Goal: Transaction & Acquisition: Obtain resource

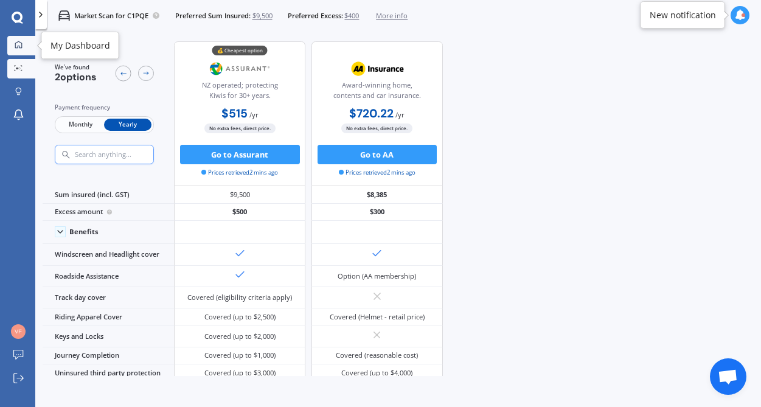
click at [19, 48] on icon at bounding box center [19, 45] width 8 height 8
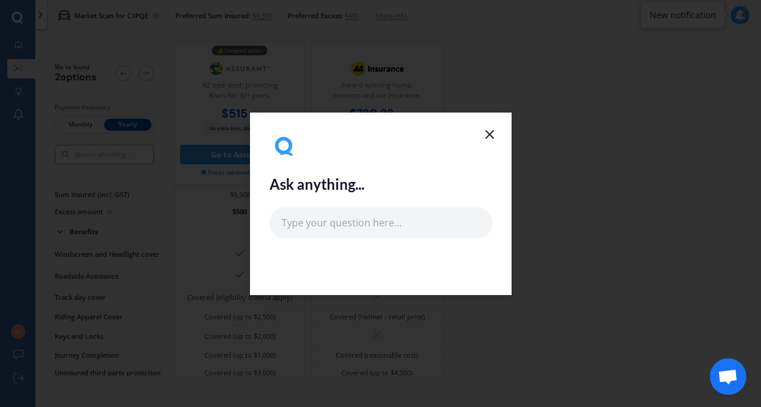
click at [491, 129] on icon at bounding box center [489, 134] width 15 height 15
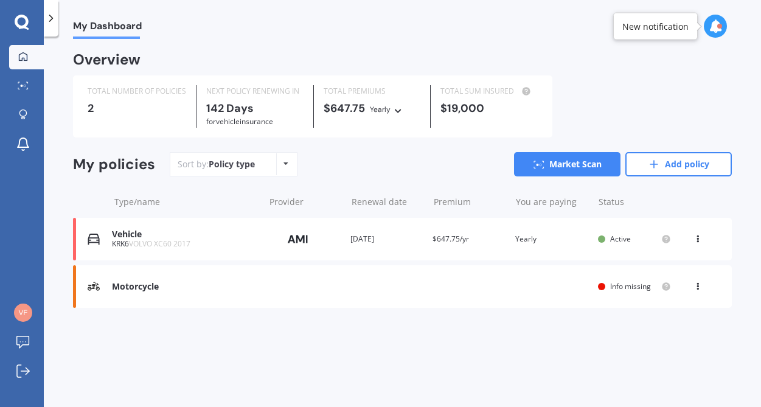
click at [285, 167] on icon at bounding box center [285, 163] width 5 height 7
click at [554, 166] on link "Market Scan" at bounding box center [567, 164] width 106 height 24
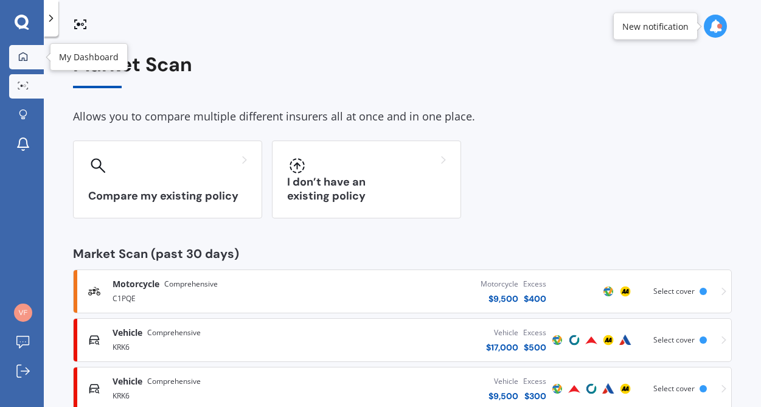
click at [27, 56] on icon at bounding box center [23, 57] width 10 height 10
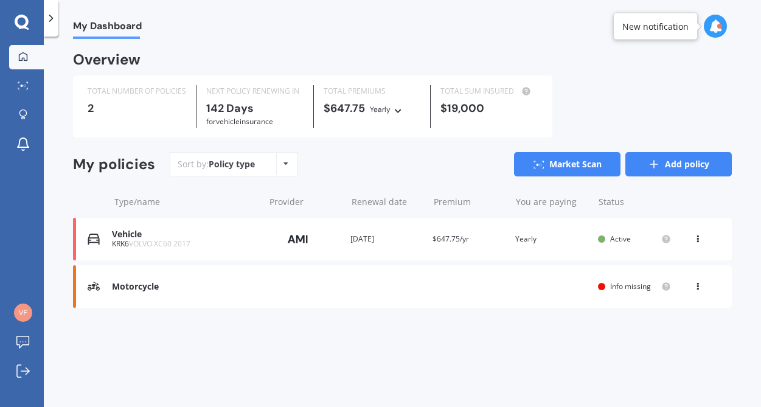
click at [684, 165] on link "Add policy" at bounding box center [678, 164] width 106 height 24
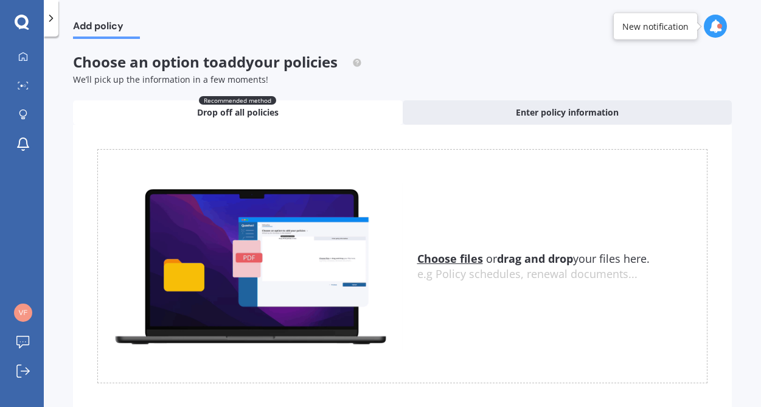
scroll to position [37, 0]
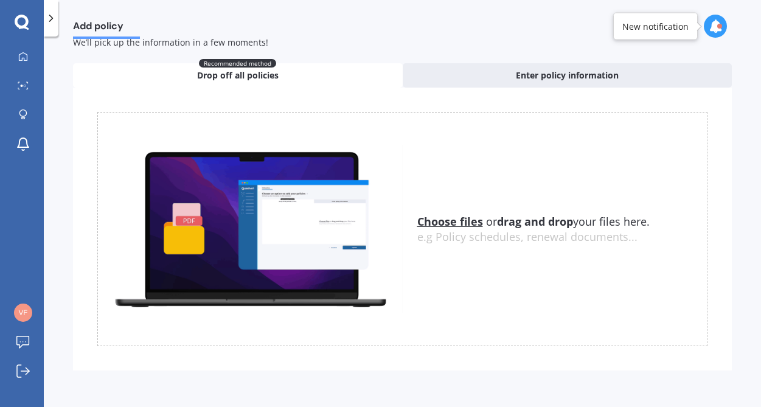
click at [463, 223] on u "Choose files" at bounding box center [450, 221] width 66 height 15
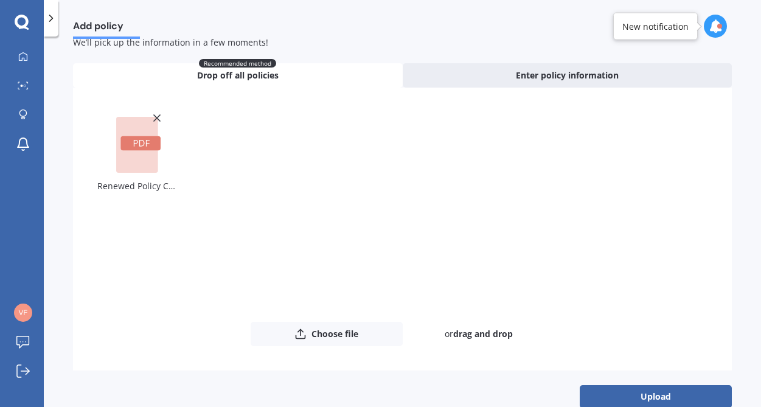
click at [141, 142] on rect at bounding box center [140, 143] width 40 height 15
click at [416, 178] on div "Renewed Policy Correspondence - M0018473727.pdf" at bounding box center [402, 217] width 610 height 210
click at [156, 119] on icon at bounding box center [157, 118] width 12 height 12
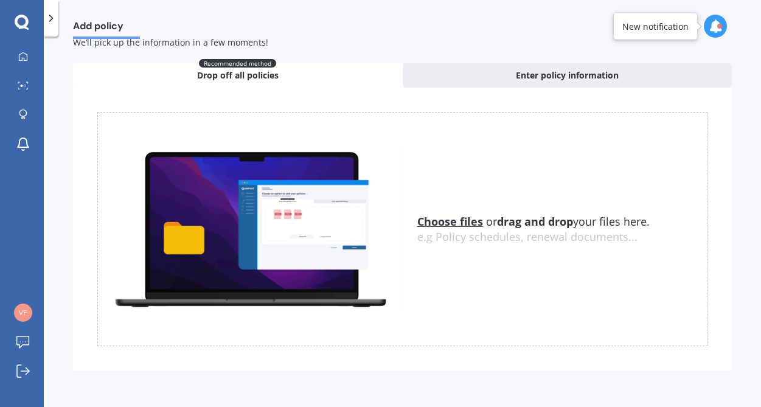
click at [443, 224] on u "Choose files" at bounding box center [450, 221] width 66 height 15
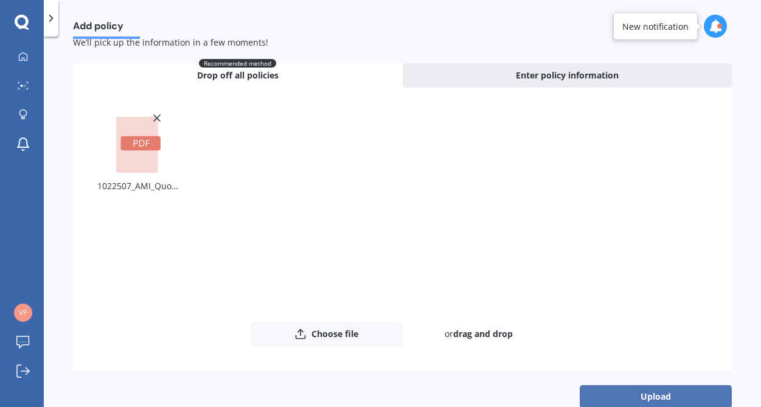
click at [647, 397] on button "Upload" at bounding box center [656, 396] width 152 height 23
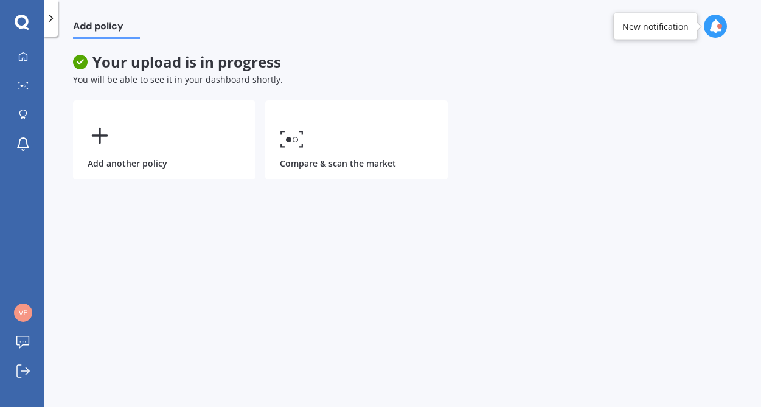
scroll to position [0, 0]
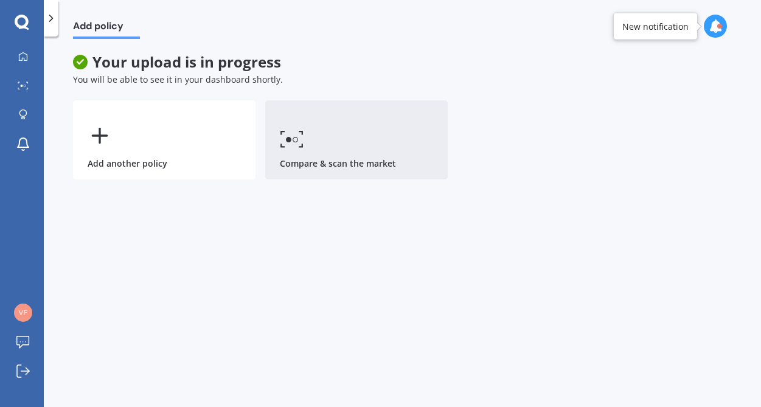
click at [298, 143] on icon at bounding box center [292, 139] width 24 height 18
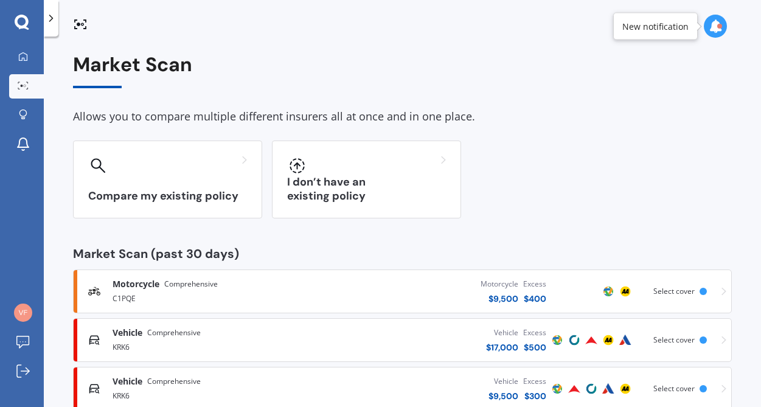
scroll to position [30, 0]
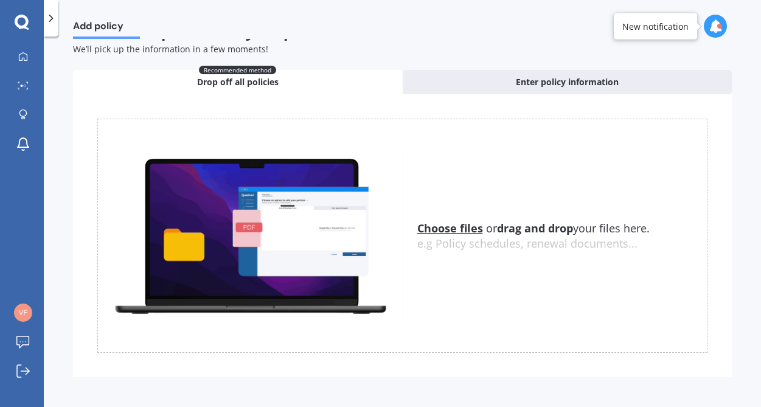
scroll to position [37, 0]
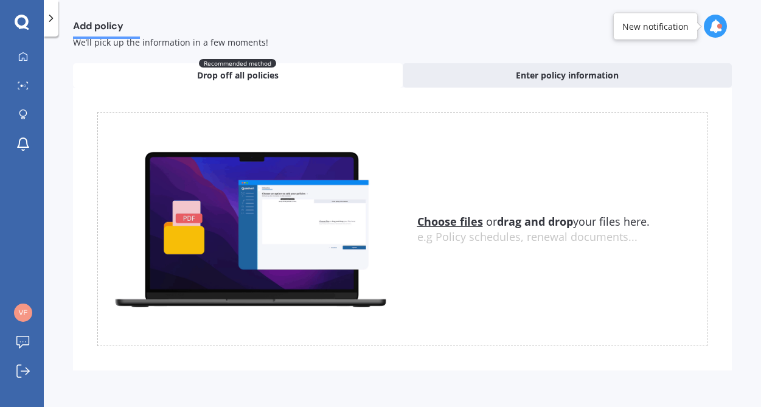
click at [432, 223] on u "Choose files" at bounding box center [450, 221] width 66 height 15
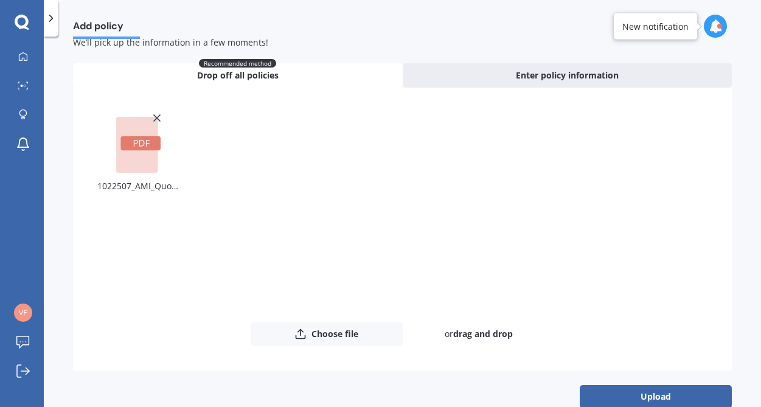
scroll to position [60, 0]
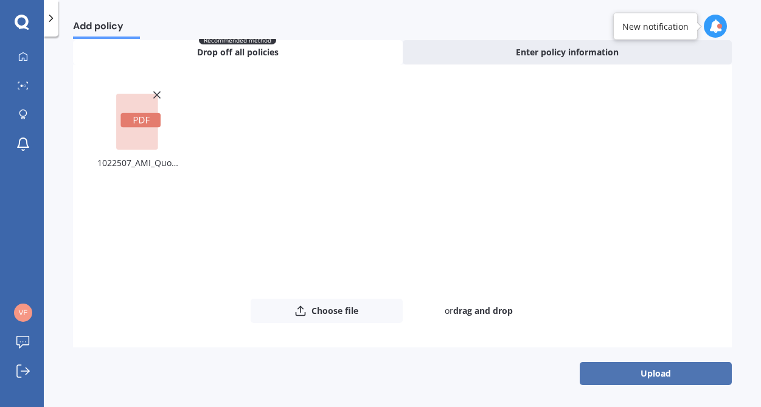
click at [677, 372] on button "Upload" at bounding box center [656, 373] width 152 height 23
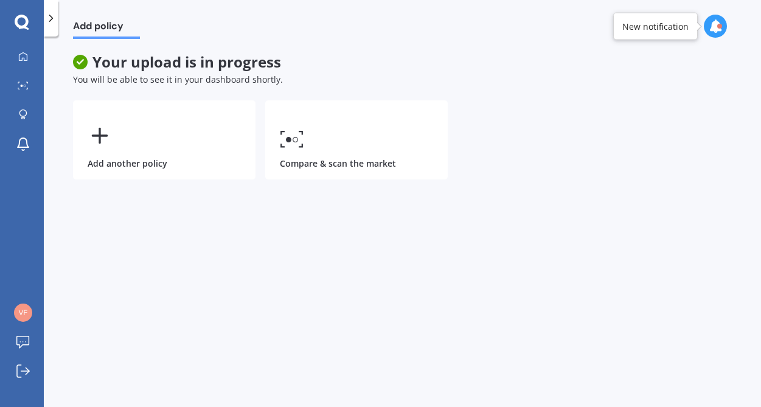
scroll to position [0, 0]
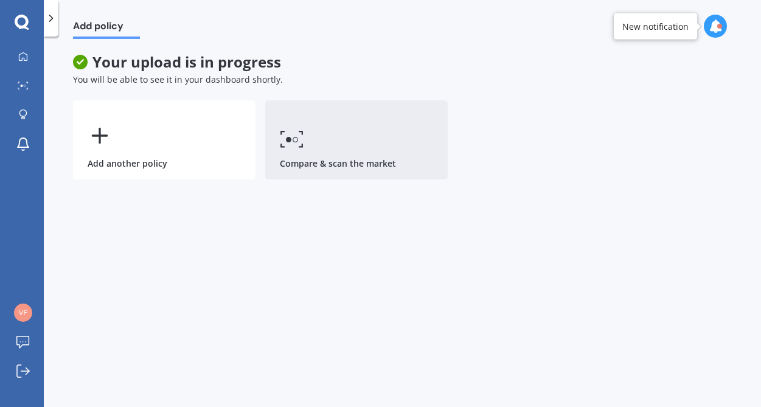
click at [327, 150] on link "Compare & scan the market" at bounding box center [356, 139] width 182 height 79
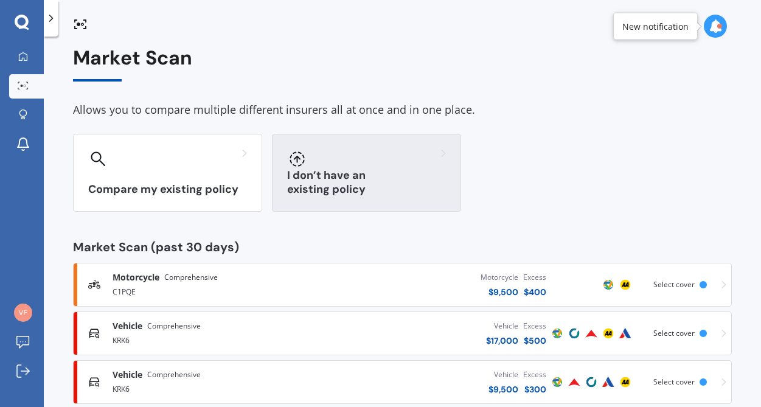
scroll to position [30, 0]
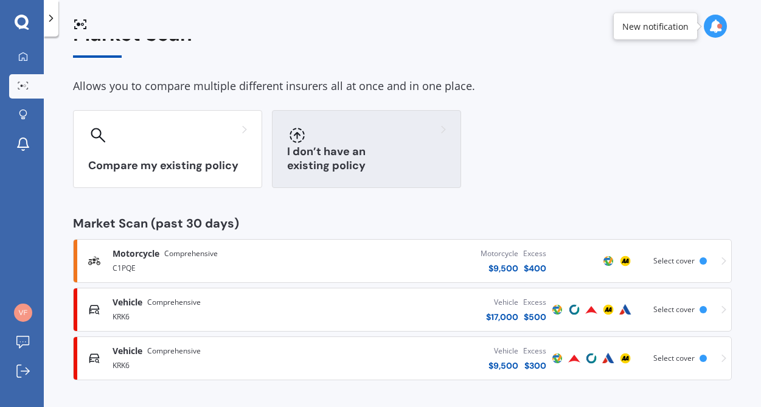
click at [327, 148] on div "I don’t have an existing policy" at bounding box center [366, 149] width 189 height 78
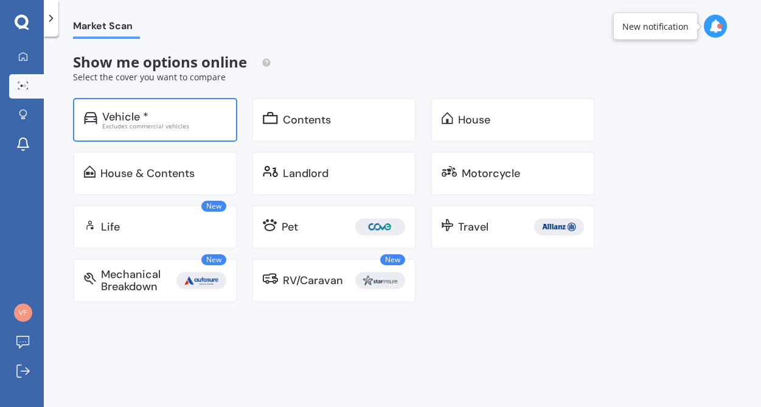
click at [127, 115] on div "Vehicle *" at bounding box center [125, 117] width 46 height 12
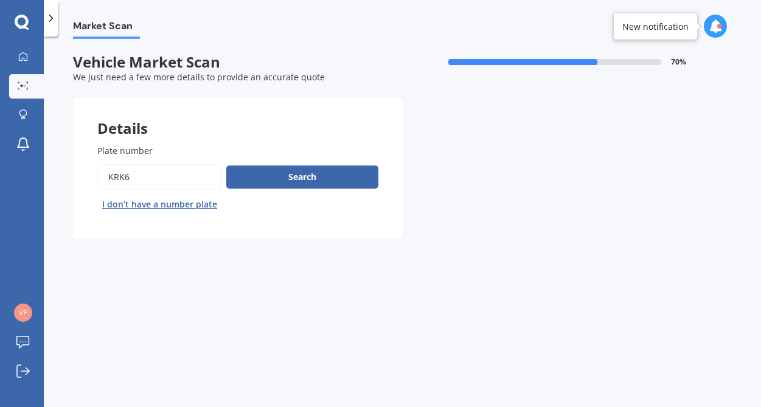
drag, startPoint x: 133, startPoint y: 179, endPoint x: 90, endPoint y: 172, distance: 43.9
click at [90, 172] on div "Plate number Search I don’t have a number plate" at bounding box center [238, 179] width 330 height 119
type input "PPA335"
click at [260, 178] on button "Search" at bounding box center [302, 176] width 152 height 23
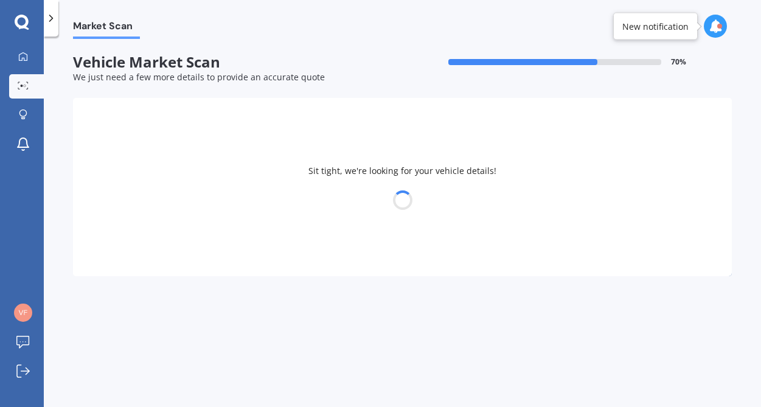
select select "NISSAN"
select select "NOTE"
select select "23"
select select "04"
select select "1964"
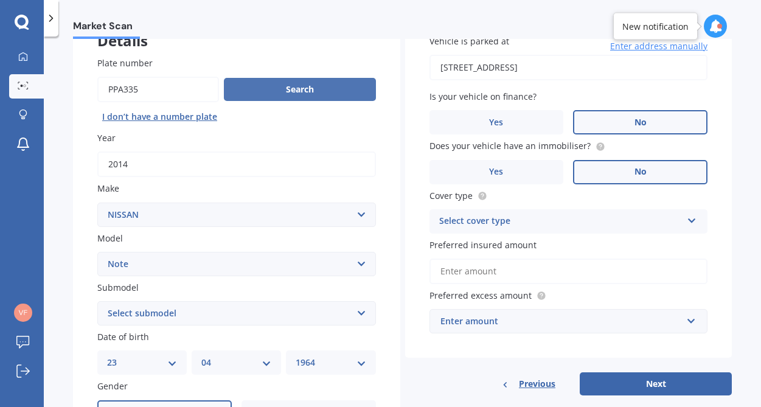
scroll to position [89, 0]
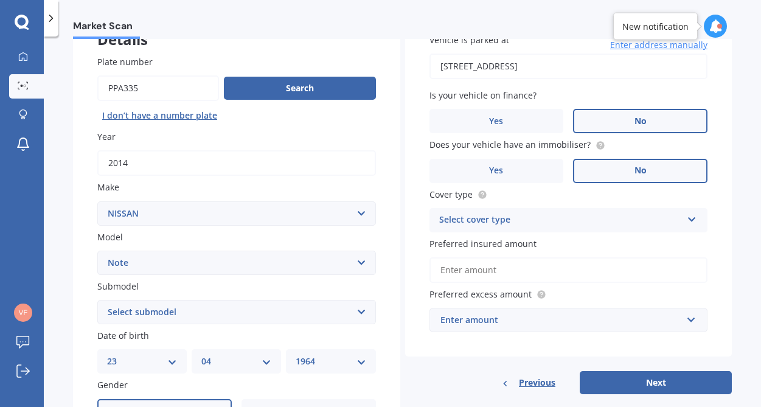
click at [142, 165] on input "2014" at bounding box center [236, 163] width 279 height 26
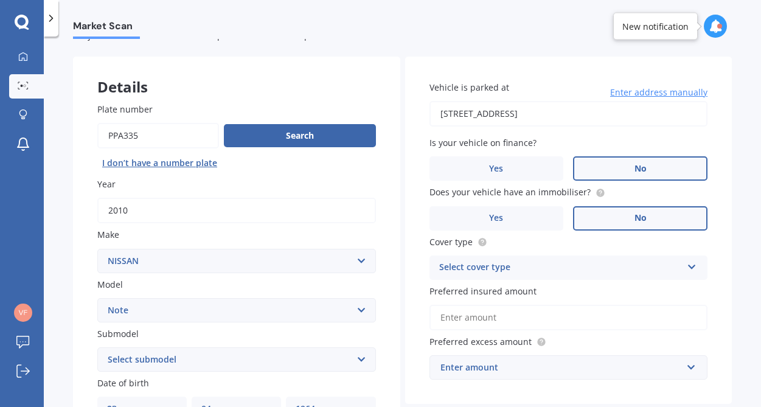
scroll to position [41, 0]
type input "2010"
click at [114, 136] on input "Plate number" at bounding box center [158, 136] width 122 height 26
type input "fPA335"
click at [304, 134] on button "Search" at bounding box center [300, 136] width 152 height 23
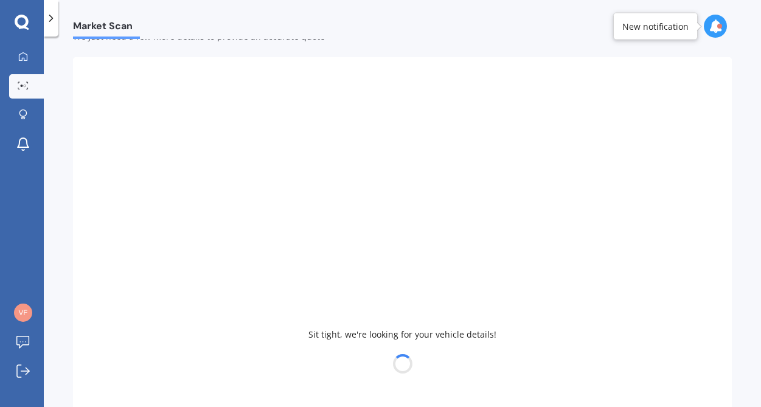
select select "TOYOTA"
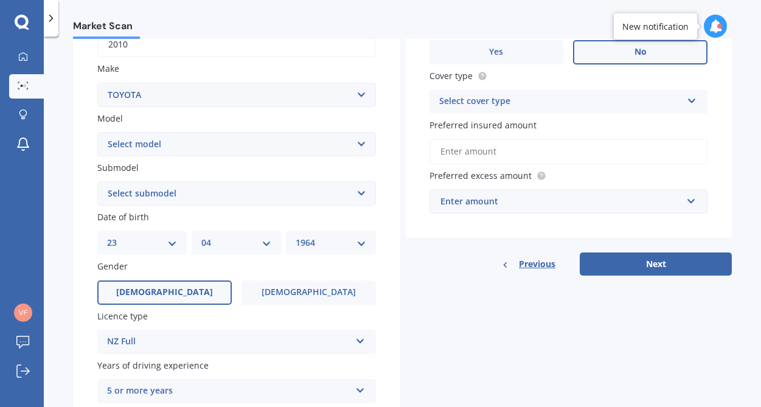
scroll to position [209, 0]
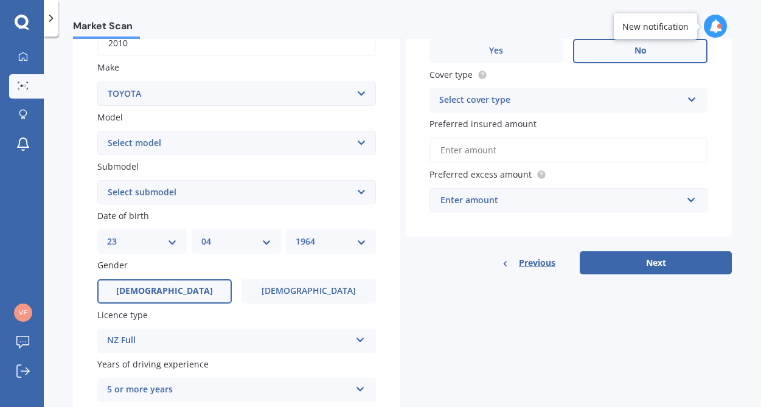
click at [298, 139] on select "Select model 4 Runner 86 [PERSON_NAME] Alphard Altezza Aqua Aristo Aurion Auris…" at bounding box center [236, 143] width 279 height 24
select select "HIACE"
click at [97, 131] on select "Select model 4 Runner 86 [PERSON_NAME] Alphard Altezza Aqua Aristo Aurion Auris…" at bounding box center [236, 143] width 279 height 24
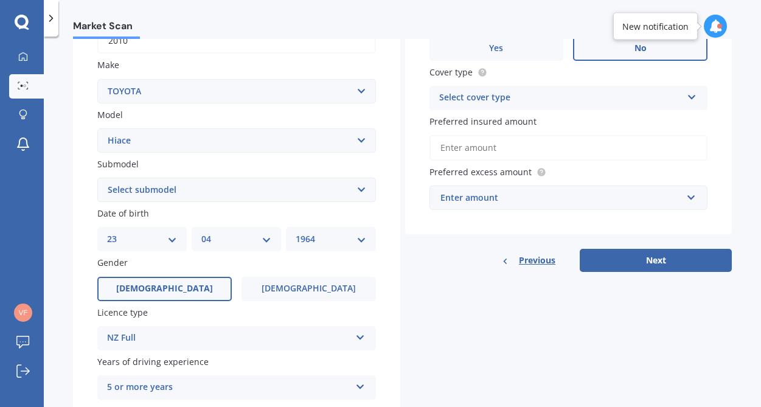
click at [212, 197] on select "Select submodel Diesel Light Van Turbo Diesel Turbo diesel 4WD Van Van petrol 4…" at bounding box center [236, 190] width 279 height 24
select select "VAN"
click at [97, 179] on select "Select submodel Diesel Light Van Turbo Diesel Turbo diesel 4WD Van Van petrol 4…" at bounding box center [236, 190] width 279 height 24
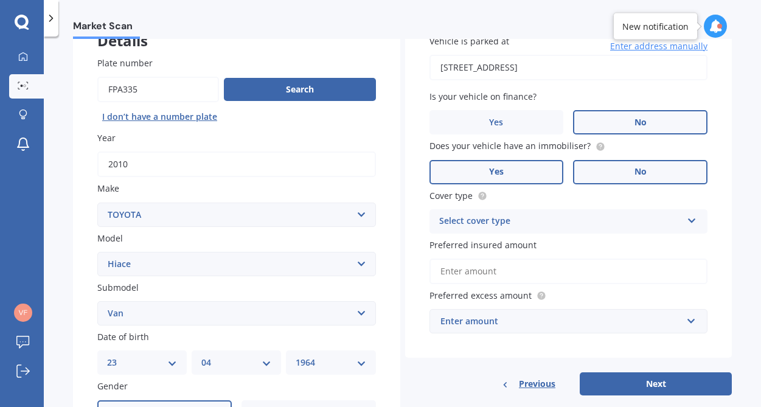
scroll to position [100, 0]
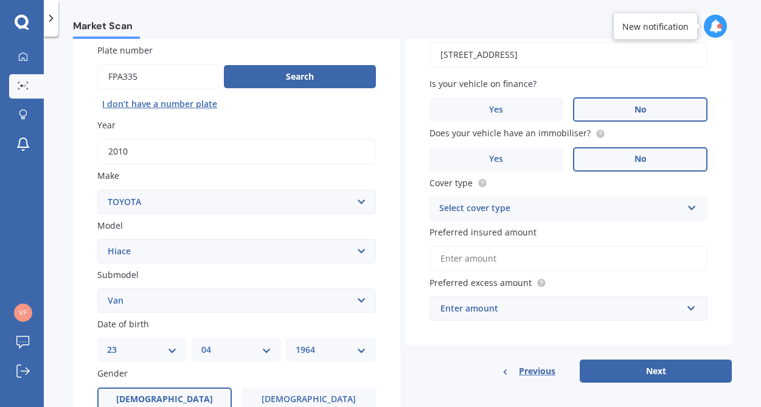
click at [546, 216] on div "Select cover type" at bounding box center [560, 208] width 243 height 15
click at [490, 235] on span "Comprehensive" at bounding box center [472, 232] width 64 height 12
click at [488, 262] on input "Preferred insured amount" at bounding box center [568, 259] width 279 height 26
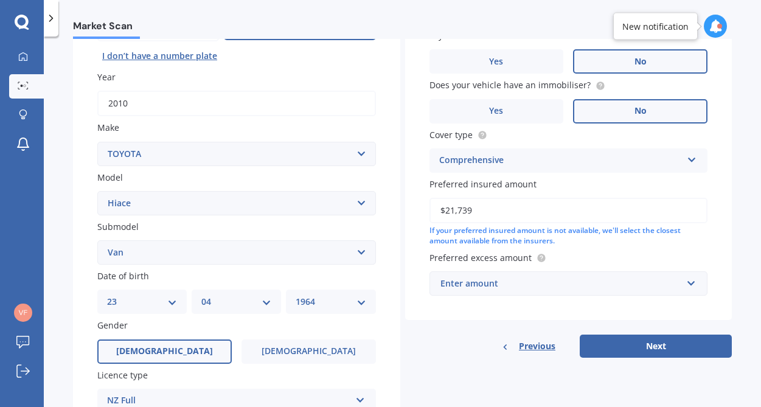
scroll to position [150, 0]
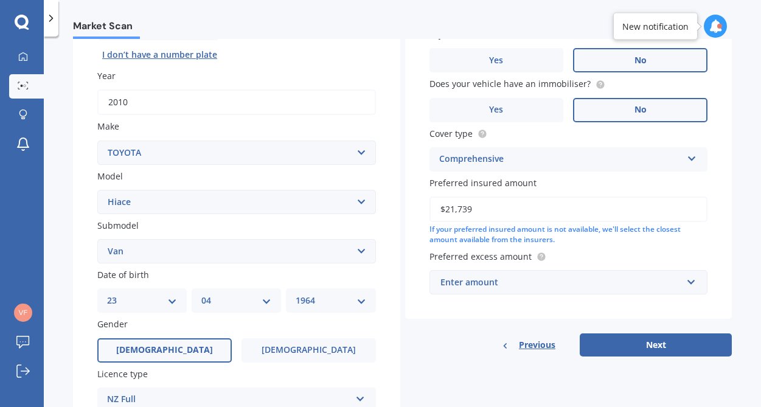
type input "$21,739"
click at [571, 293] on input "text" at bounding box center [565, 282] width 268 height 23
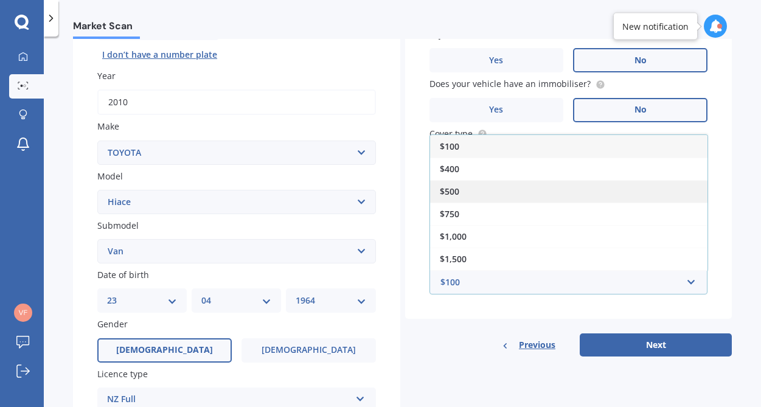
click at [512, 188] on div "$500" at bounding box center [568, 191] width 277 height 23
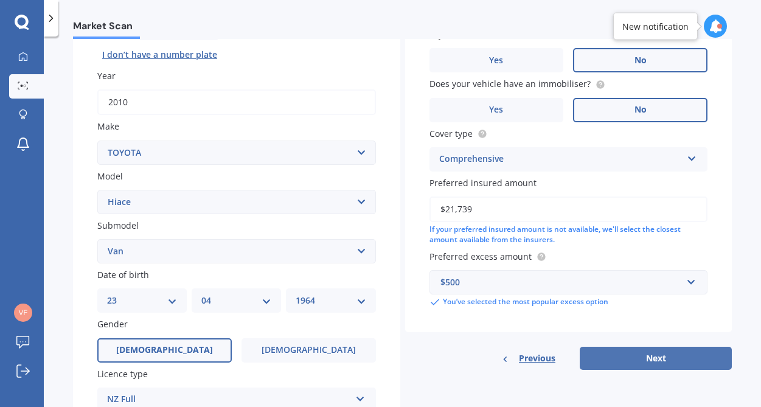
click at [618, 365] on button "Next" at bounding box center [656, 358] width 152 height 23
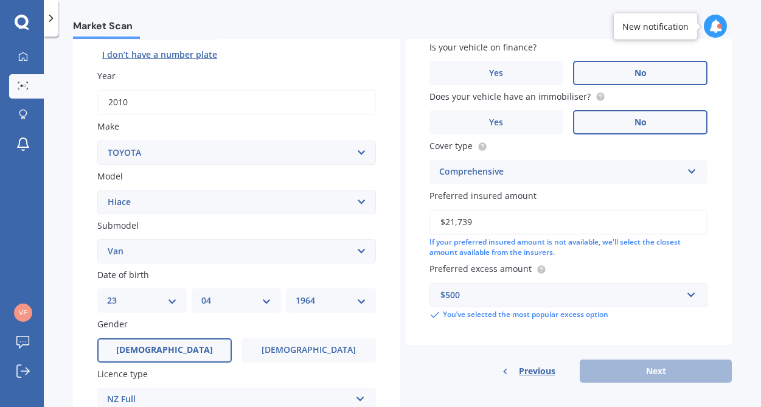
scroll to position [83, 0]
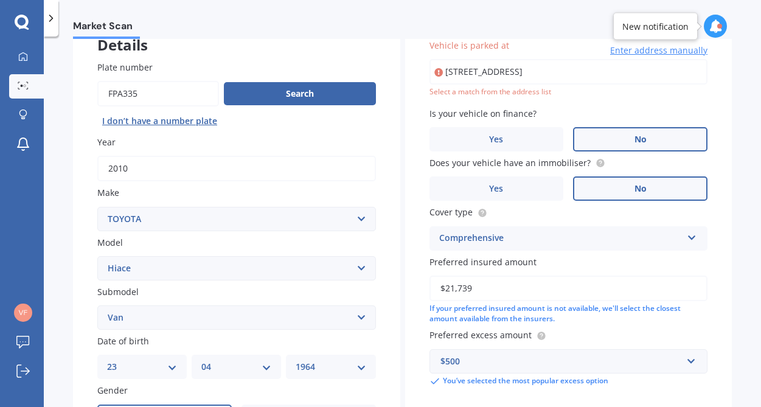
type input "[STREET_ADDRESS]"
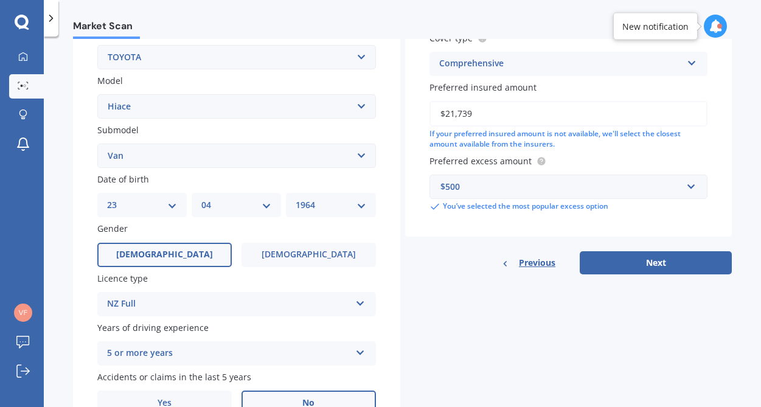
scroll to position [267, 0]
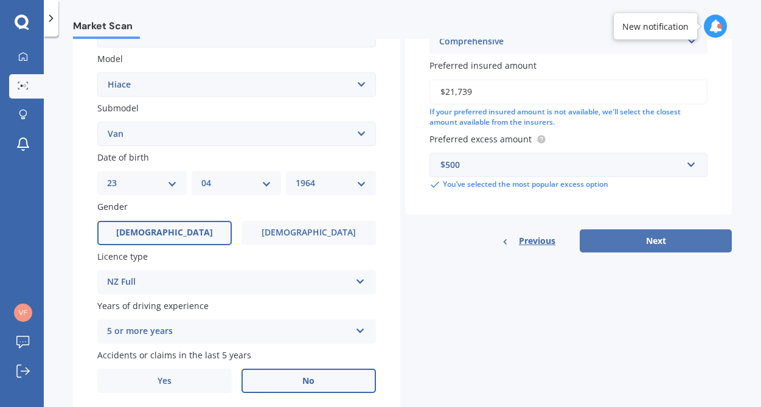
click at [648, 248] on button "Next" at bounding box center [656, 240] width 152 height 23
select select "23"
select select "04"
select select "1964"
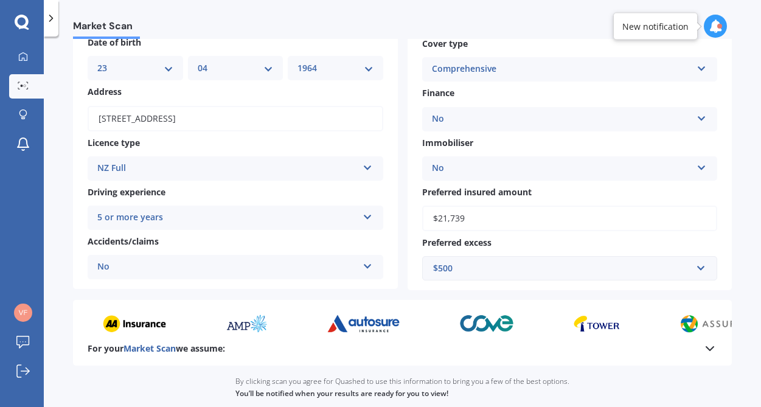
scroll to position [223, 0]
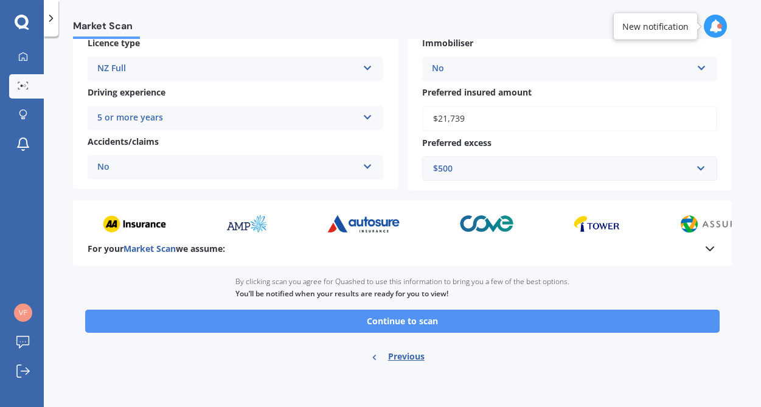
click at [450, 321] on button "Continue to scan" at bounding box center [402, 321] width 634 height 23
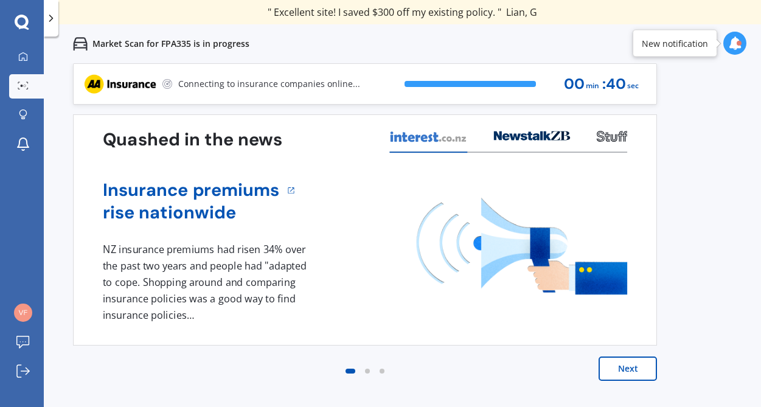
click at [634, 363] on button "Next" at bounding box center [628, 368] width 58 height 24
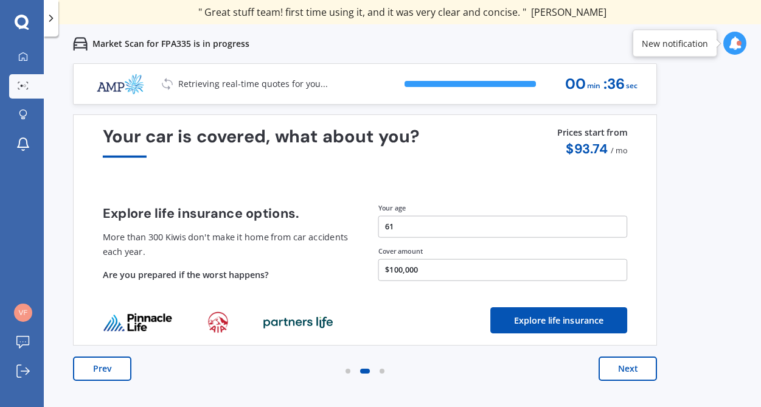
click at [623, 369] on button "Next" at bounding box center [628, 368] width 58 height 24
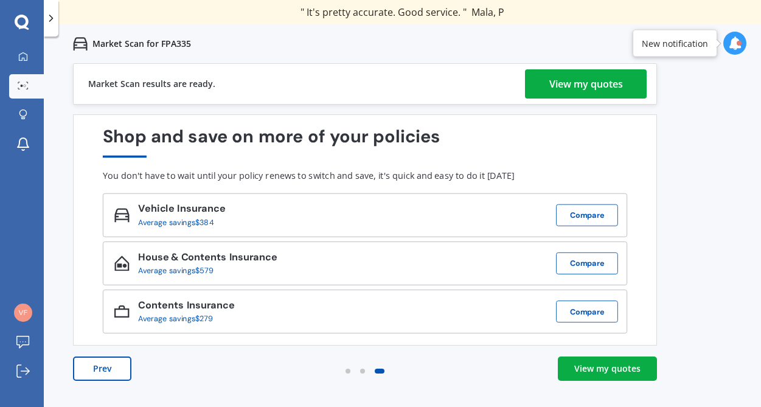
click at [611, 81] on div "View my quotes" at bounding box center [586, 83] width 74 height 29
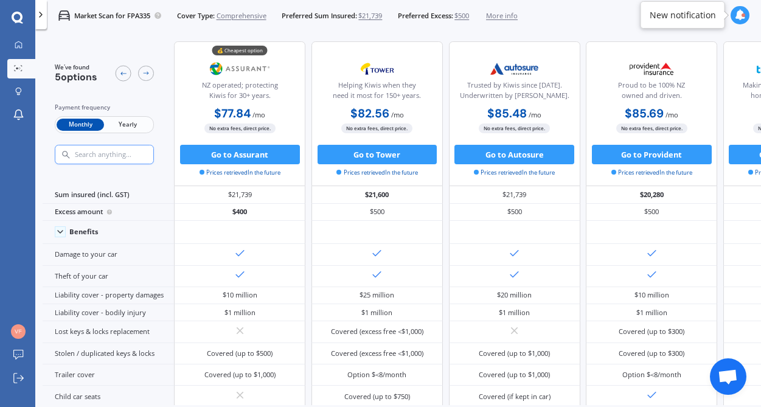
click at [130, 124] on span "Yearly" at bounding box center [127, 125] width 47 height 13
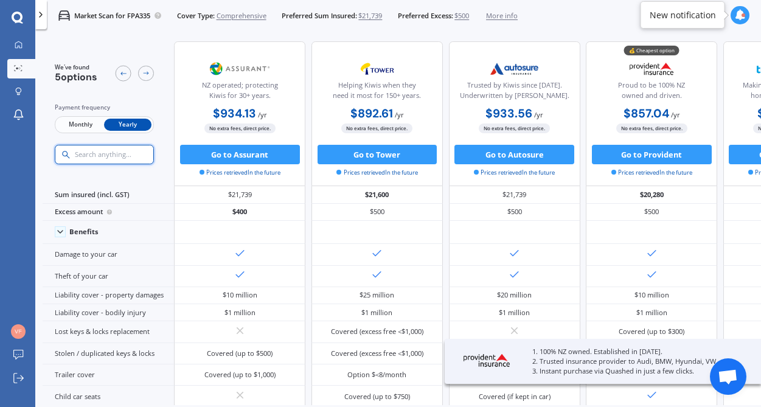
click at [100, 156] on input "text" at bounding box center [124, 154] width 100 height 9
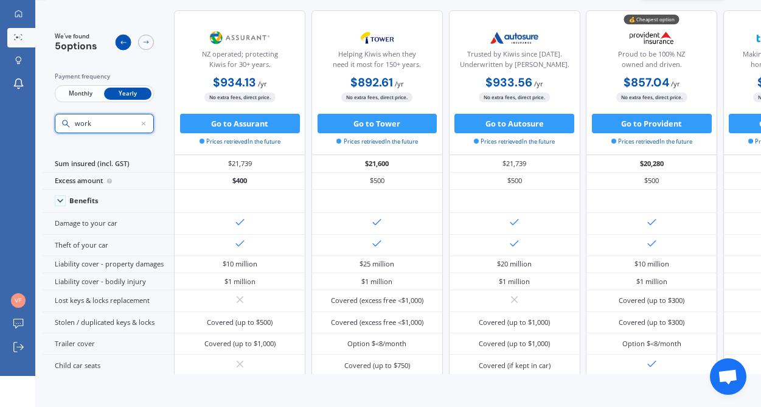
type input "work"
click at [123, 44] on icon at bounding box center [123, 42] width 8 height 8
click at [123, 43] on icon at bounding box center [123, 42] width 8 height 8
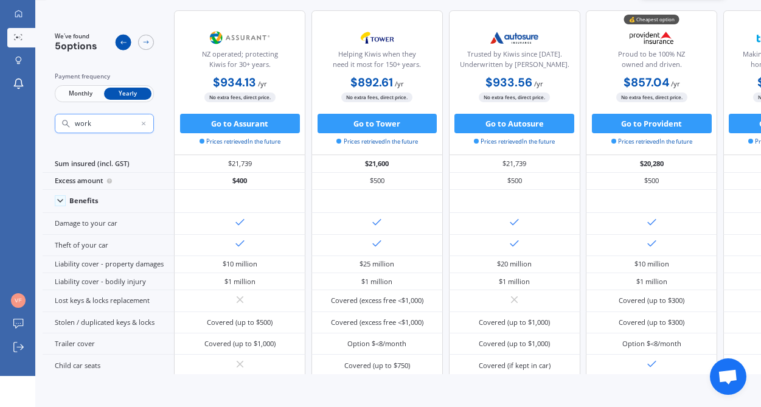
click at [123, 43] on icon at bounding box center [123, 42] width 8 height 8
click at [147, 42] on icon at bounding box center [146, 42] width 8 height 8
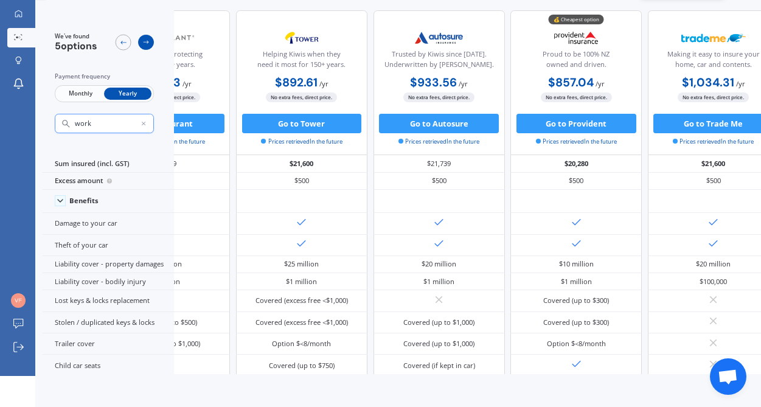
scroll to position [0, 123]
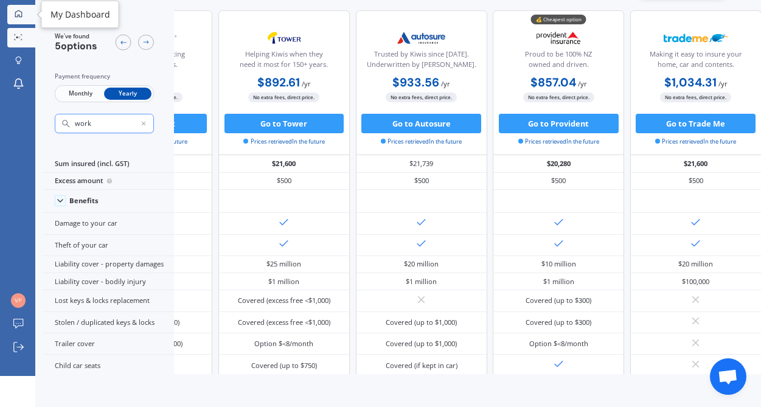
click at [21, 16] on icon at bounding box center [18, 13] width 7 height 7
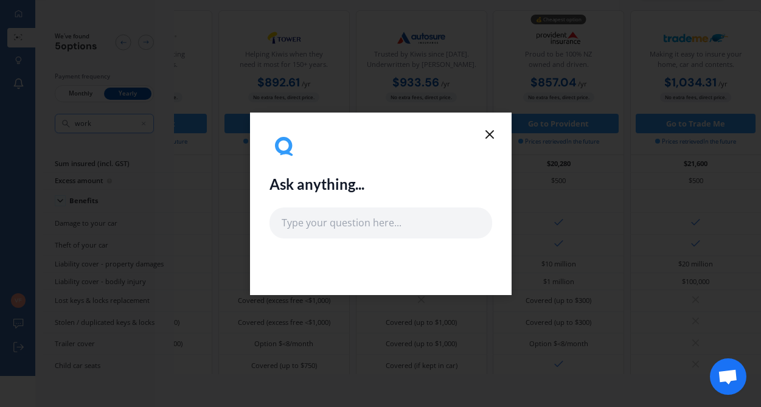
click at [490, 136] on line at bounding box center [489, 134] width 7 height 7
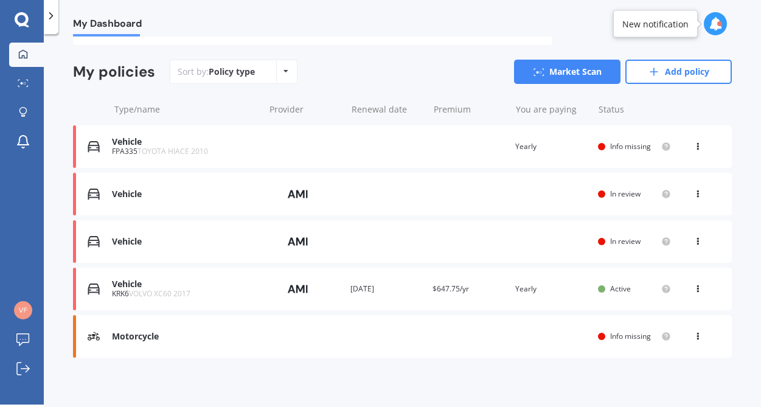
scroll to position [91, 0]
click at [178, 150] on span "TOYOTA HIACE 2010" at bounding box center [172, 150] width 71 height 10
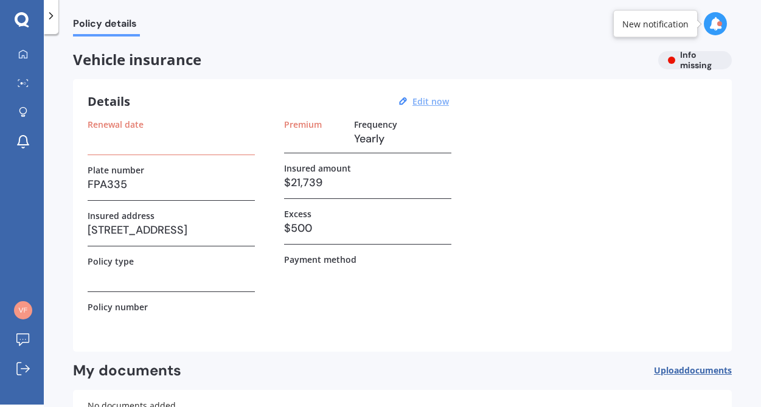
click at [428, 101] on u "Edit now" at bounding box center [430, 101] width 36 height 12
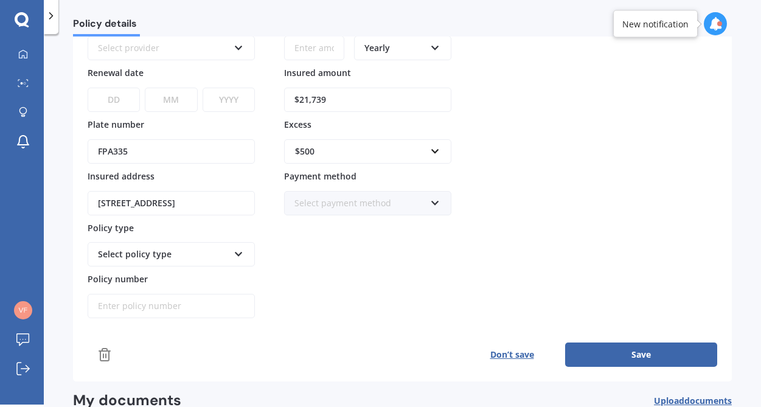
scroll to position [105, 0]
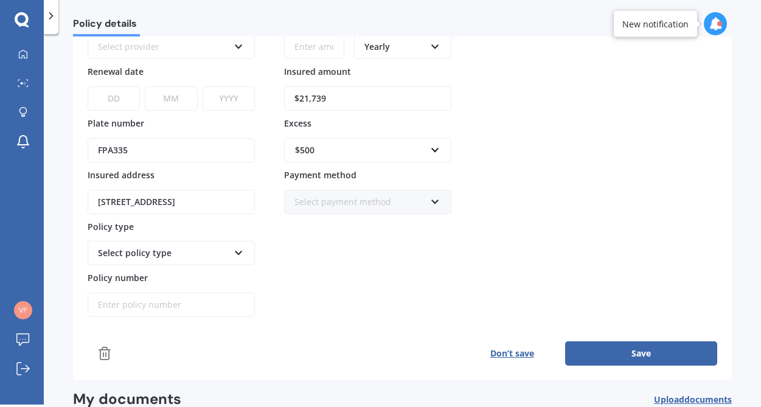
click at [239, 252] on icon at bounding box center [239, 250] width 10 height 9
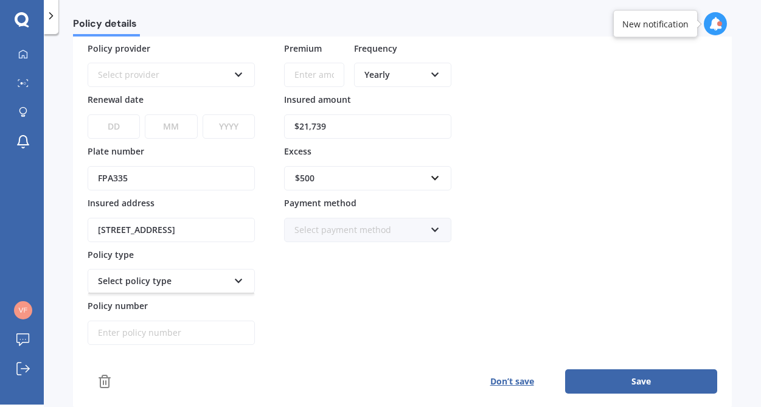
scroll to position [0, 0]
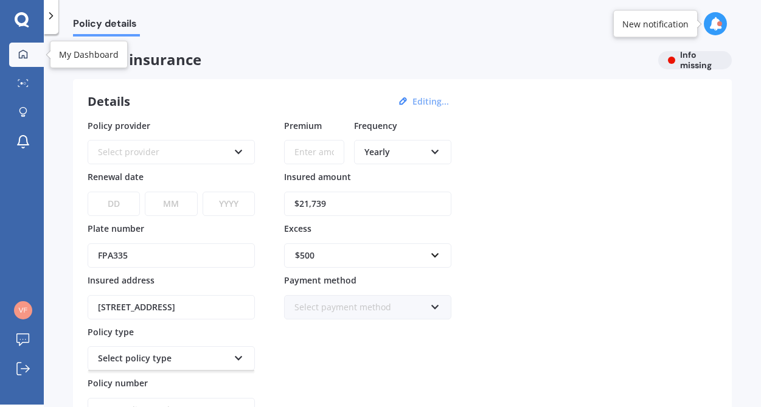
click at [24, 58] on icon at bounding box center [23, 53] width 9 height 9
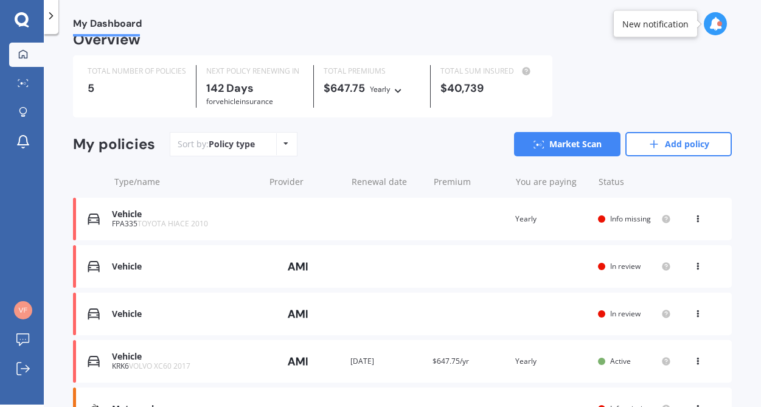
scroll to position [24, 0]
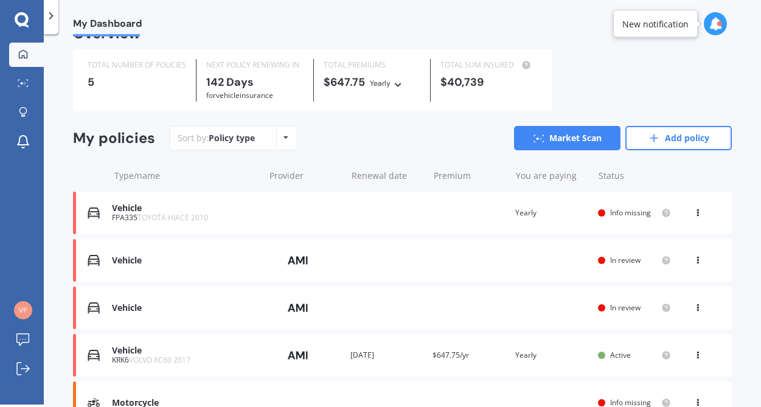
click at [693, 214] on icon at bounding box center [697, 210] width 9 height 7
click at [457, 218] on div "Vehicle FPA335 TOYOTA HIACE 2010 Renewal date Premium You are paying Yearly Sta…" at bounding box center [402, 213] width 659 height 43
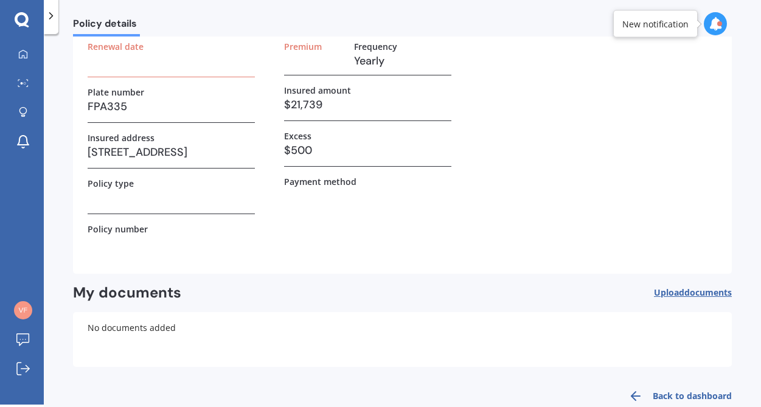
scroll to position [78, 0]
click at [146, 204] on h3 at bounding box center [171, 197] width 167 height 18
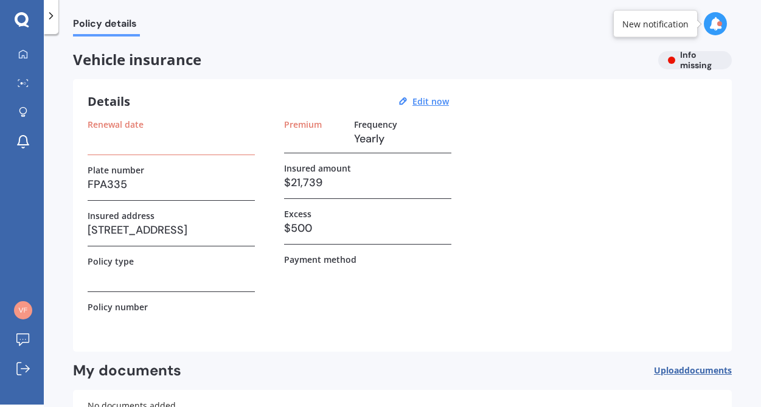
click at [103, 60] on span "Vehicle insurance" at bounding box center [360, 60] width 575 height 18
click at [690, 60] on div "Vehicle insurance Info missing" at bounding box center [402, 60] width 659 height 18
click at [667, 60] on div "Vehicle insurance Info missing" at bounding box center [402, 60] width 659 height 18
click at [93, 25] on span "Policy details" at bounding box center [106, 26] width 67 height 16
click at [30, 54] on div at bounding box center [23, 54] width 18 height 11
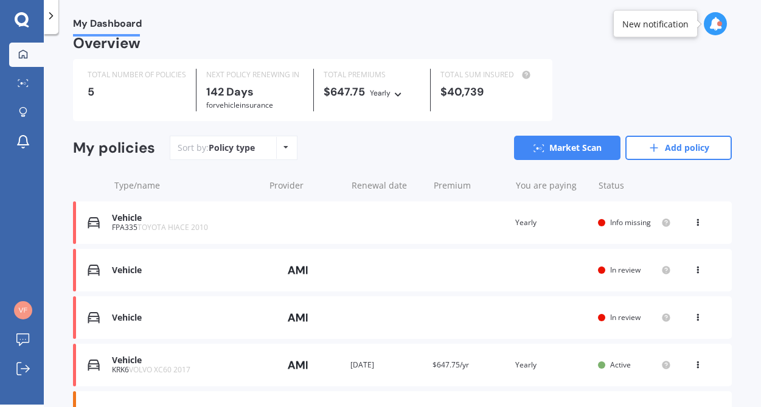
scroll to position [13, 0]
click at [284, 148] on icon at bounding box center [285, 147] width 5 height 7
click at [376, 158] on div "Sort by: Policy type Policy type Alphabetical Date added Renewing next Market S…" at bounding box center [451, 148] width 562 height 24
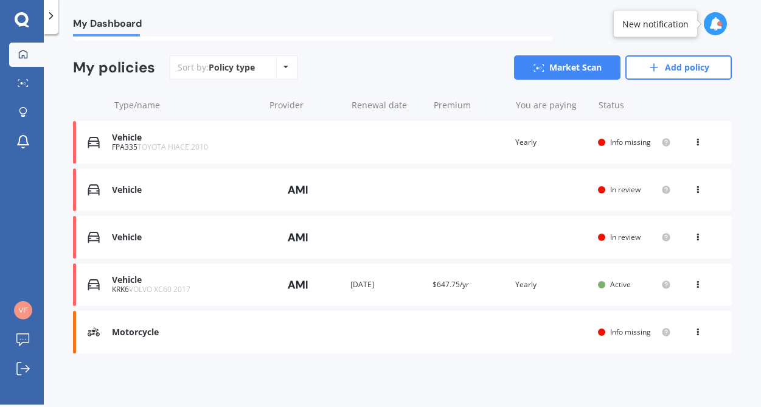
click at [127, 139] on div "Vehicle" at bounding box center [185, 138] width 146 height 10
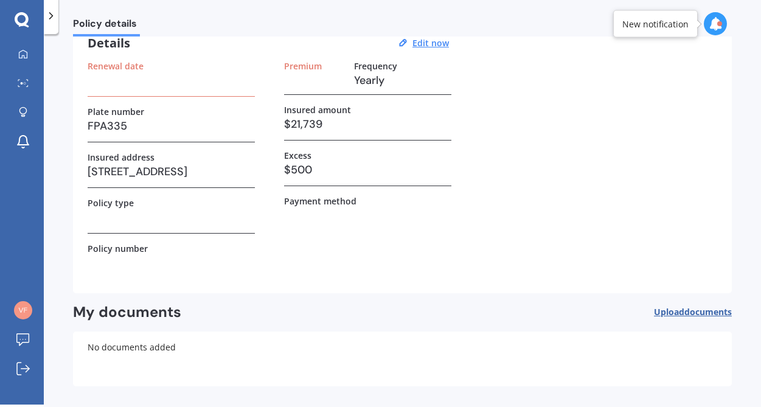
scroll to position [105, 0]
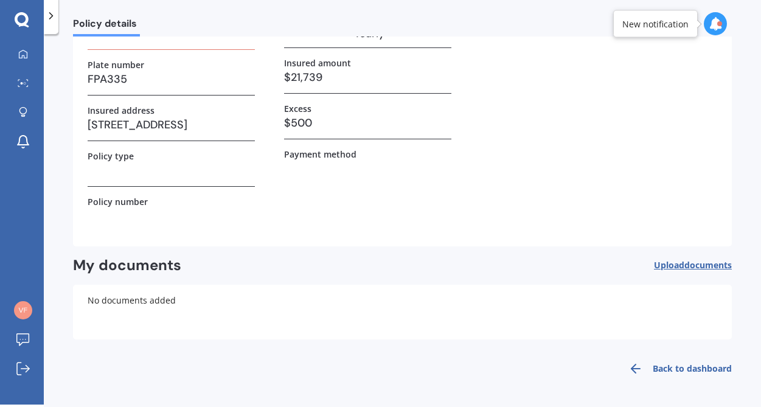
click at [664, 267] on span "Upload documents" at bounding box center [693, 265] width 78 height 10
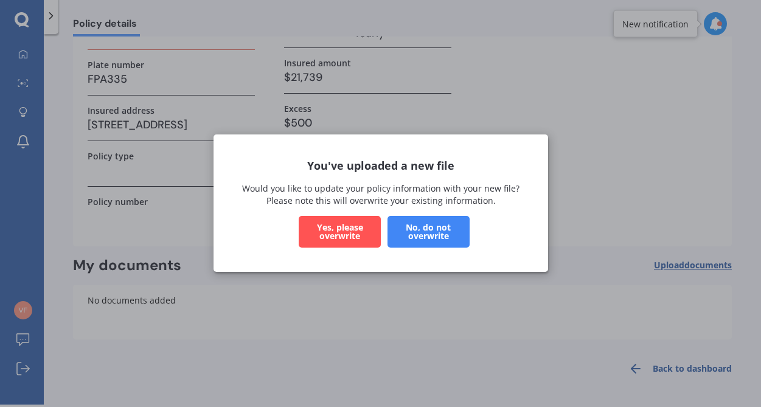
click at [353, 236] on button "Yes, please overwrite" at bounding box center [340, 233] width 82 height 32
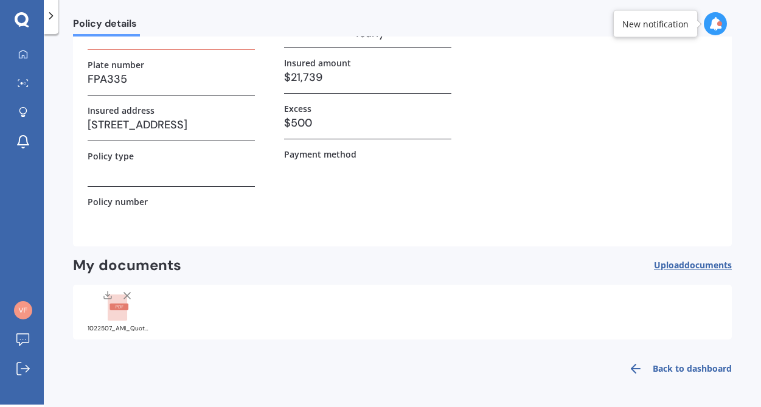
click at [676, 266] on span "Upload documents" at bounding box center [693, 265] width 78 height 10
click at [109, 297] on icon at bounding box center [108, 295] width 10 height 10
click at [653, 370] on link "Back to dashboard" at bounding box center [676, 368] width 111 height 29
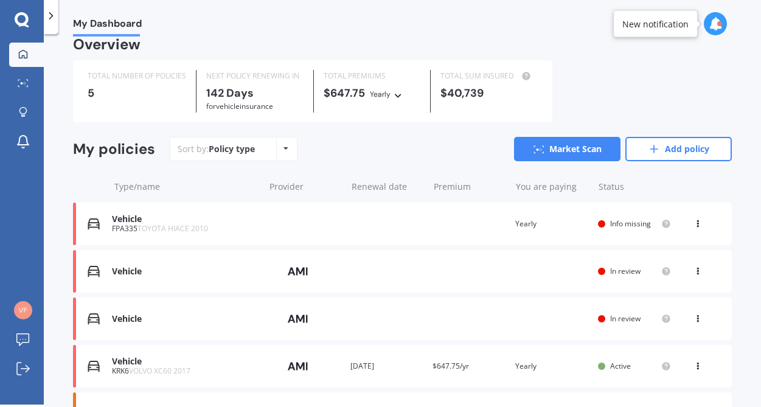
scroll to position [14, 0]
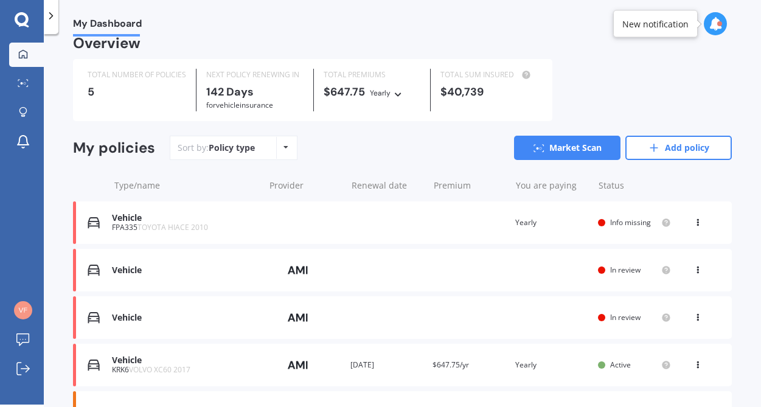
click at [127, 220] on div "Vehicle" at bounding box center [185, 218] width 146 height 10
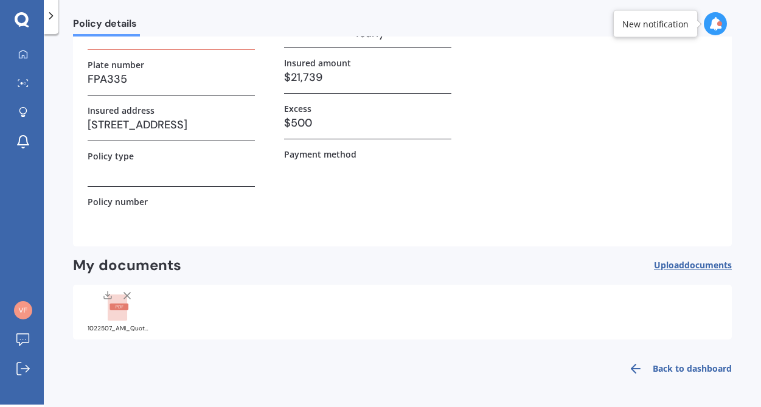
scroll to position [98, 0]
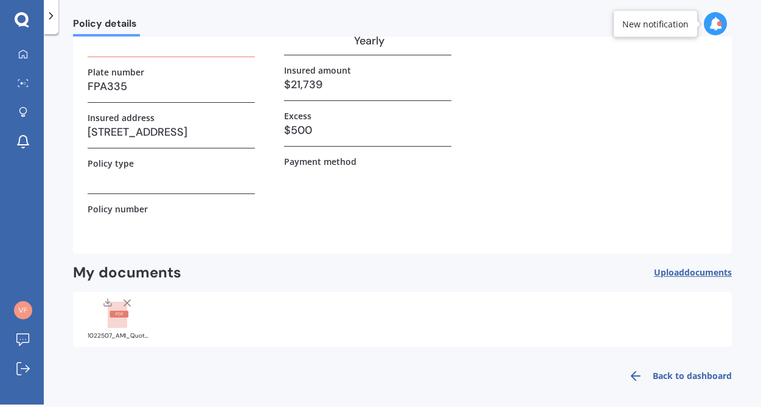
click at [701, 374] on link "Back to dashboard" at bounding box center [676, 375] width 111 height 29
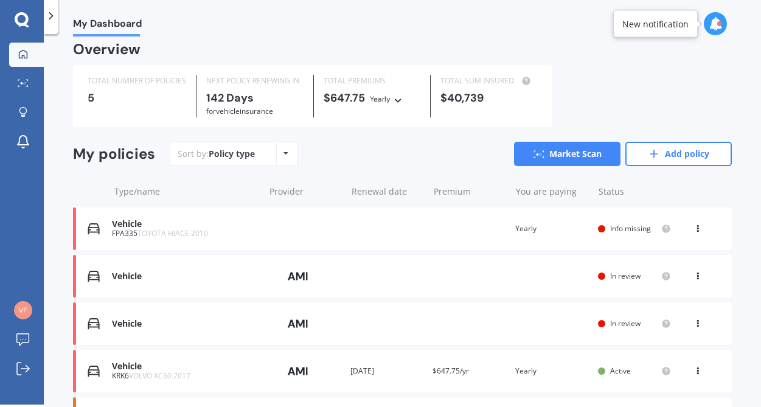
scroll to position [7, 0]
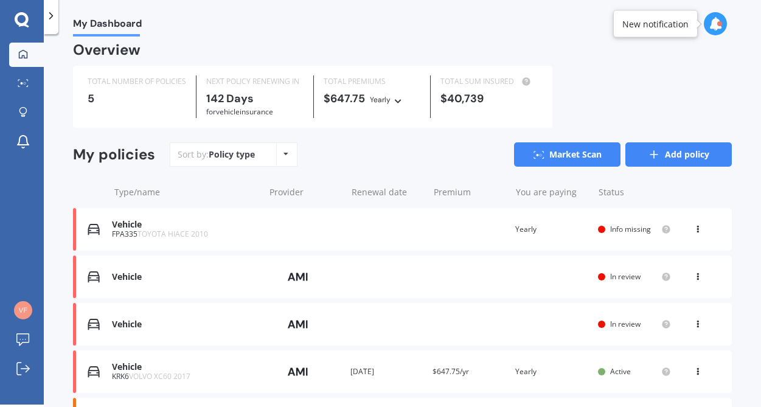
click at [661, 154] on link "Add policy" at bounding box center [678, 154] width 106 height 24
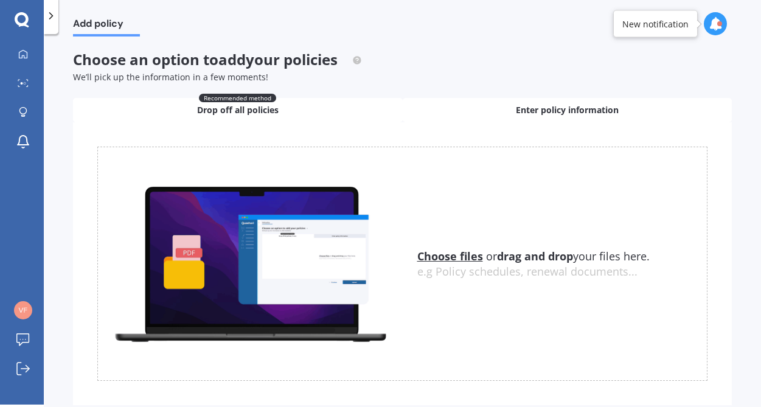
click at [544, 109] on span "Enter policy information" at bounding box center [567, 110] width 103 height 12
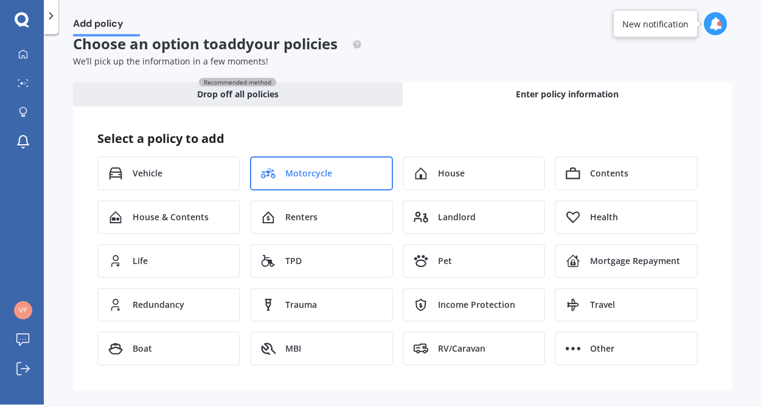
scroll to position [23, 0]
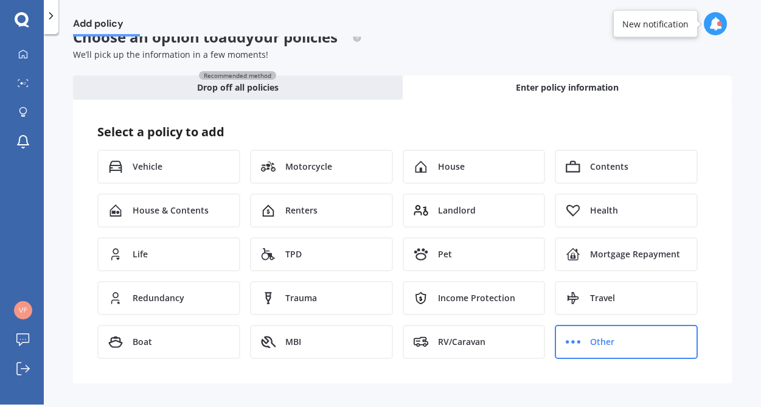
click at [579, 342] on div "Other" at bounding box center [626, 342] width 143 height 34
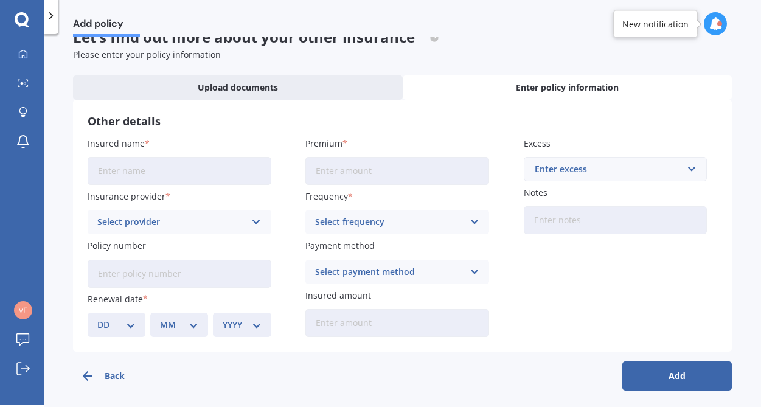
scroll to position [32, 0]
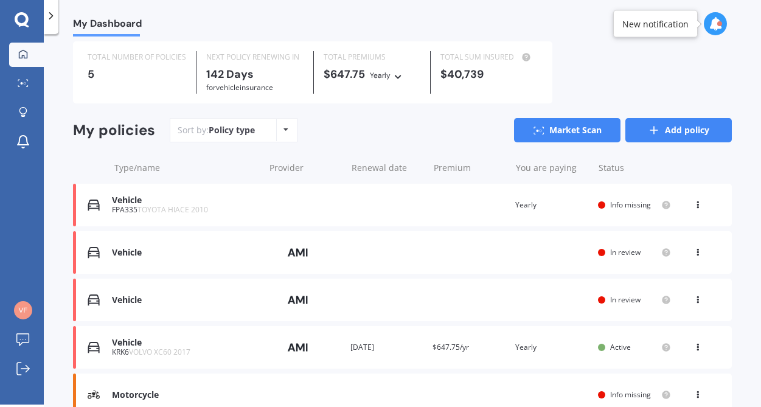
click at [662, 134] on link "Add policy" at bounding box center [678, 130] width 106 height 24
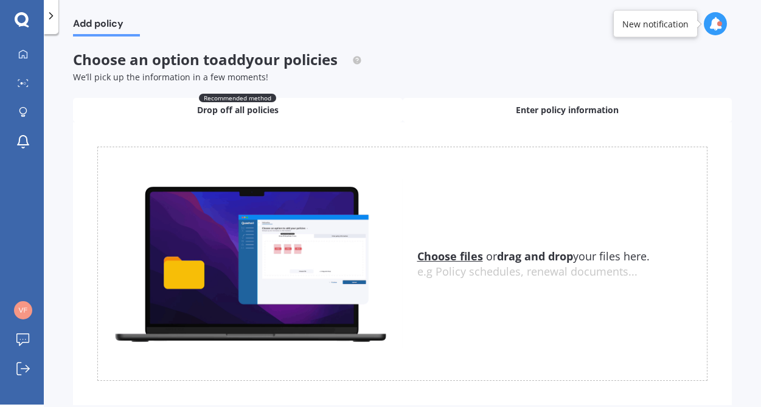
click at [492, 117] on div "Enter policy information" at bounding box center [568, 110] width 330 height 24
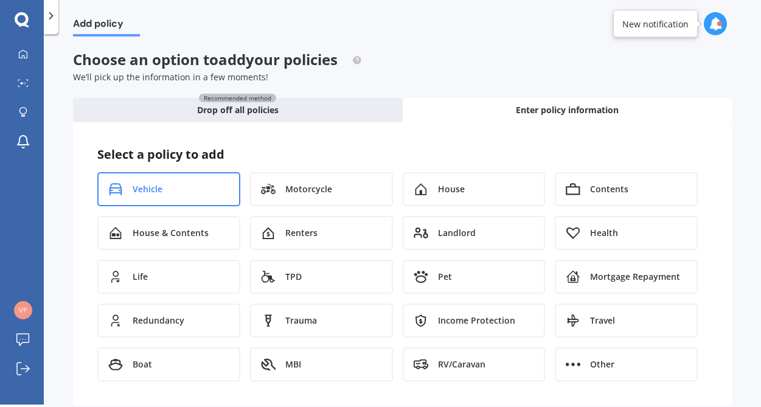
click at [153, 193] on span "Vehicle" at bounding box center [148, 189] width 30 height 12
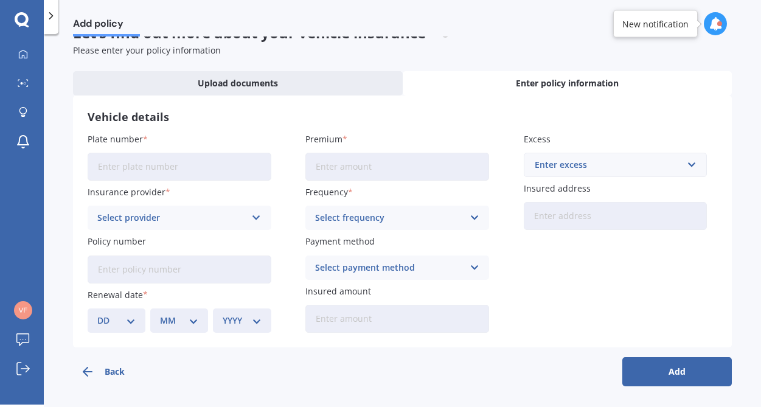
scroll to position [32, 0]
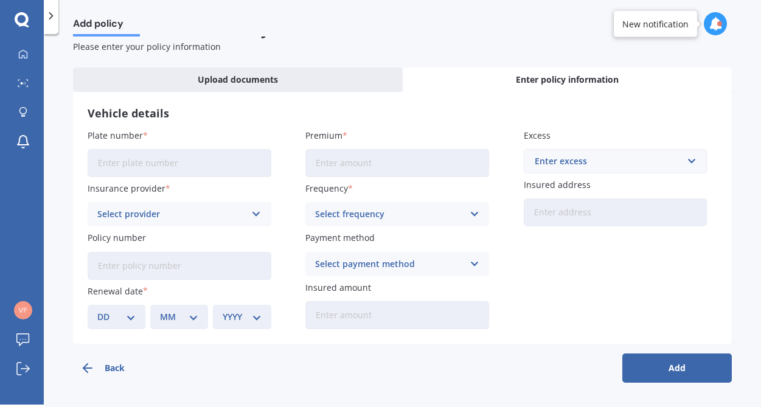
click at [256, 215] on icon at bounding box center [256, 213] width 10 height 13
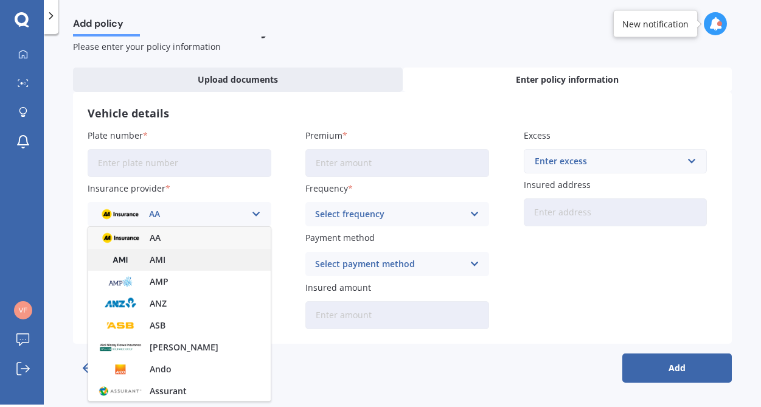
click at [184, 261] on div "AMI" at bounding box center [179, 260] width 182 height 22
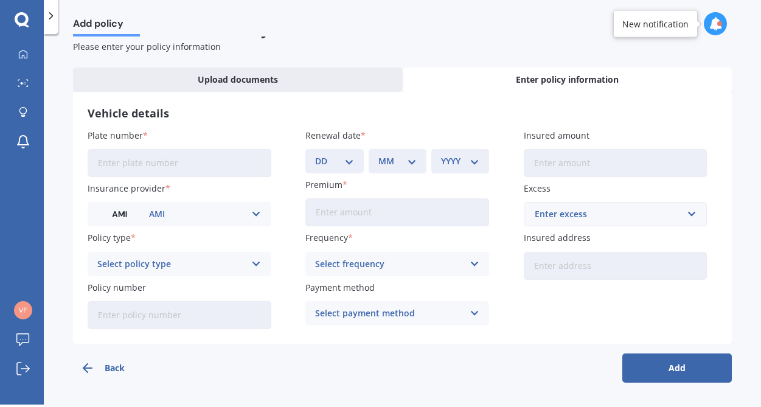
click at [255, 263] on icon at bounding box center [256, 263] width 10 height 13
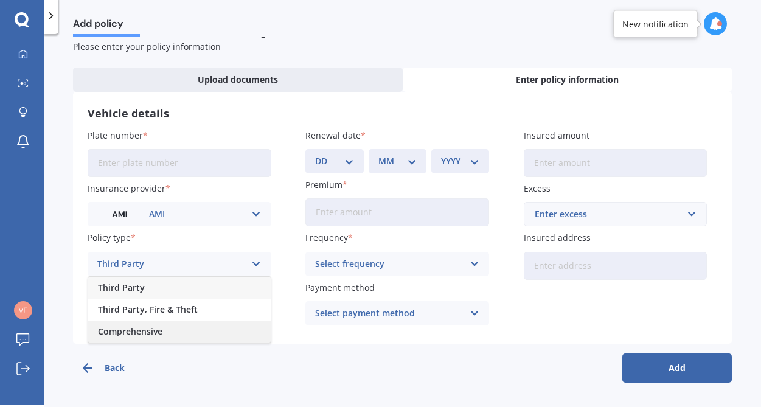
click at [154, 331] on span "Comprehensive" at bounding box center [130, 331] width 64 height 9
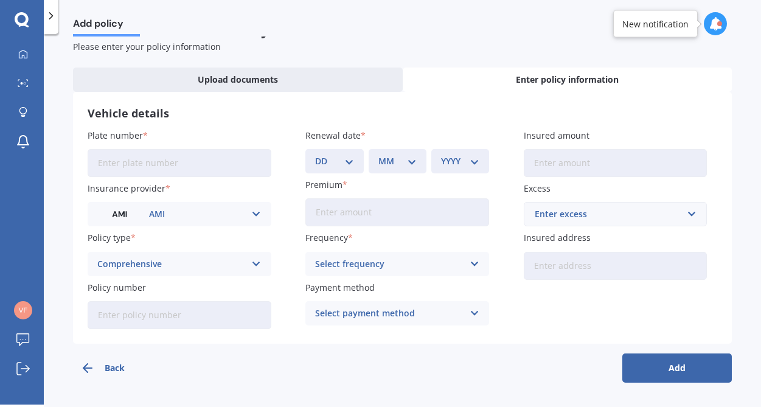
click at [540, 82] on span "Enter policy information" at bounding box center [567, 80] width 103 height 12
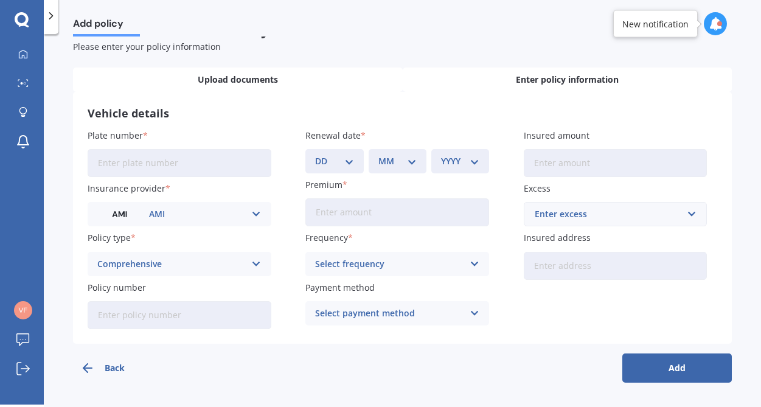
click at [321, 77] on div "Upload documents" at bounding box center [238, 80] width 330 height 24
